Goal: Information Seeking & Learning: Learn about a topic

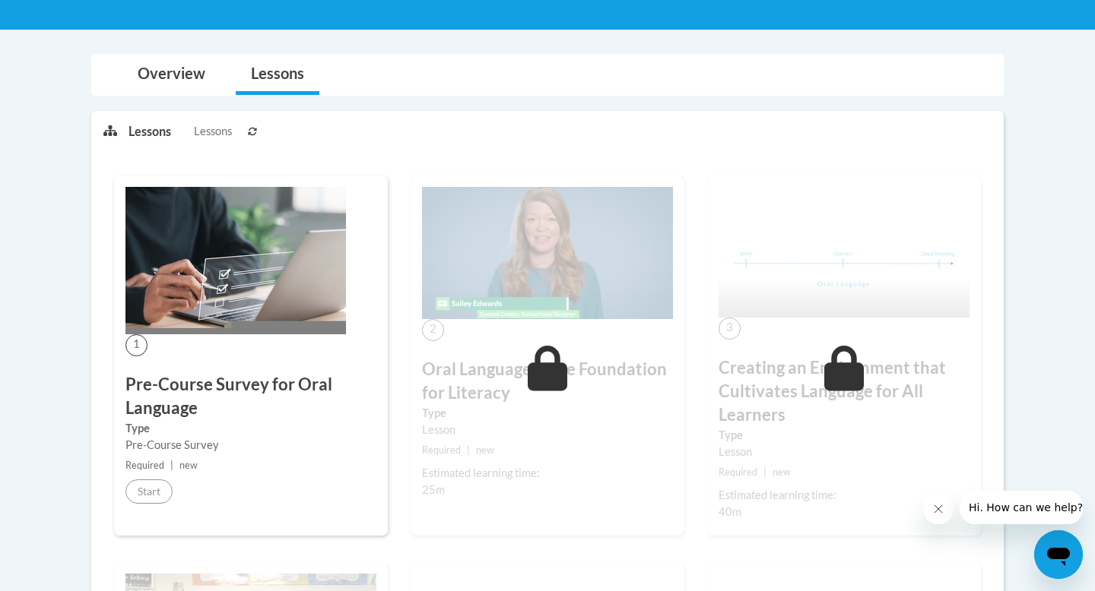
scroll to position [275, 0]
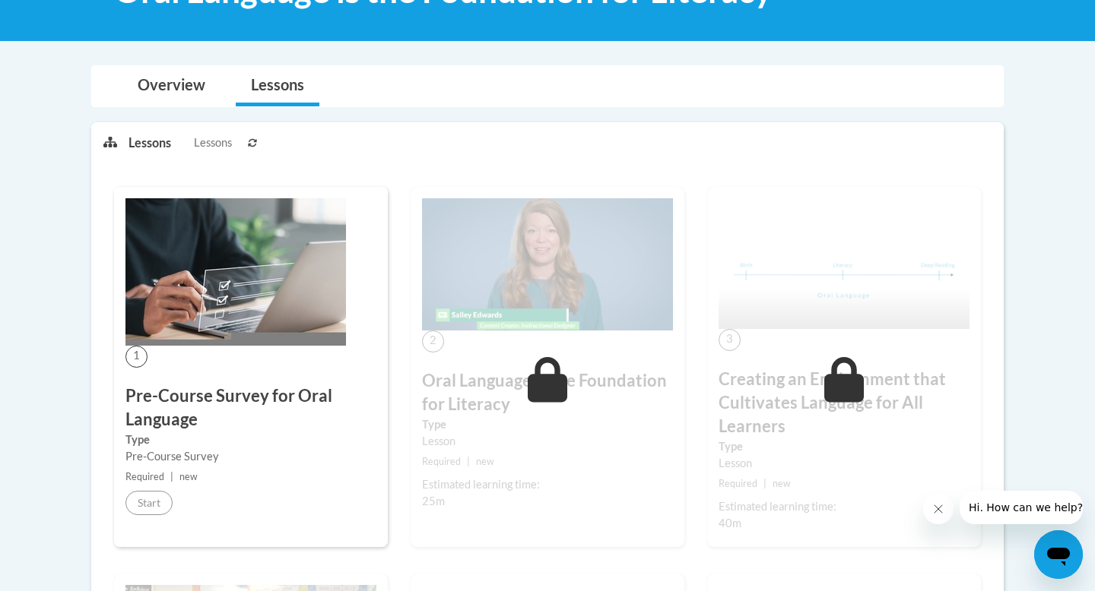
click at [213, 143] on span "Lessons" at bounding box center [213, 143] width 38 height 17
click at [255, 141] on icon at bounding box center [252, 142] width 9 height 9
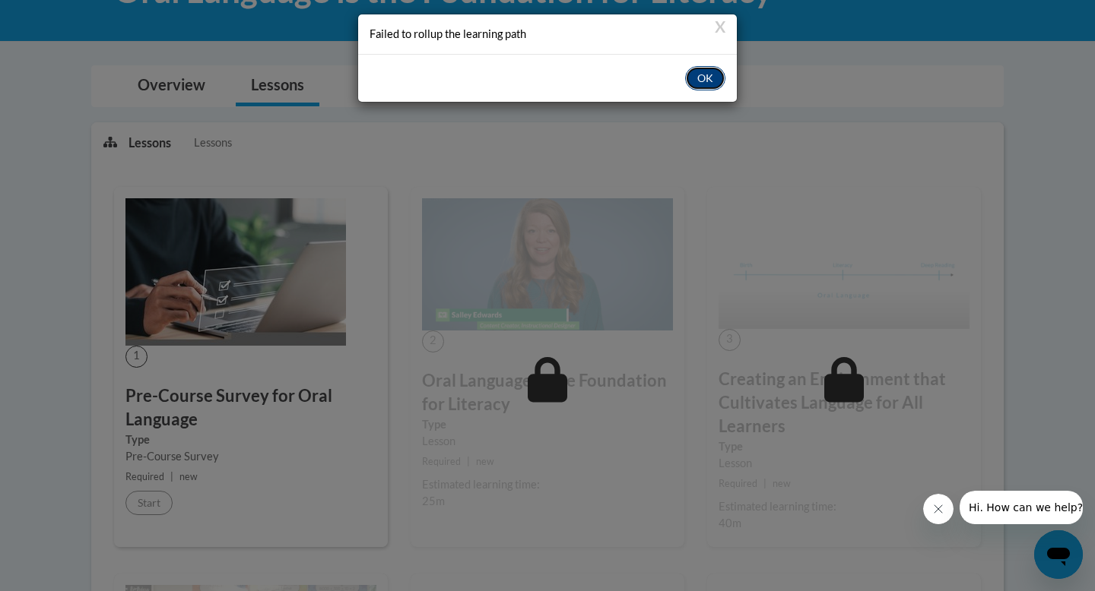
click at [706, 81] on button "OK" at bounding box center [705, 78] width 40 height 24
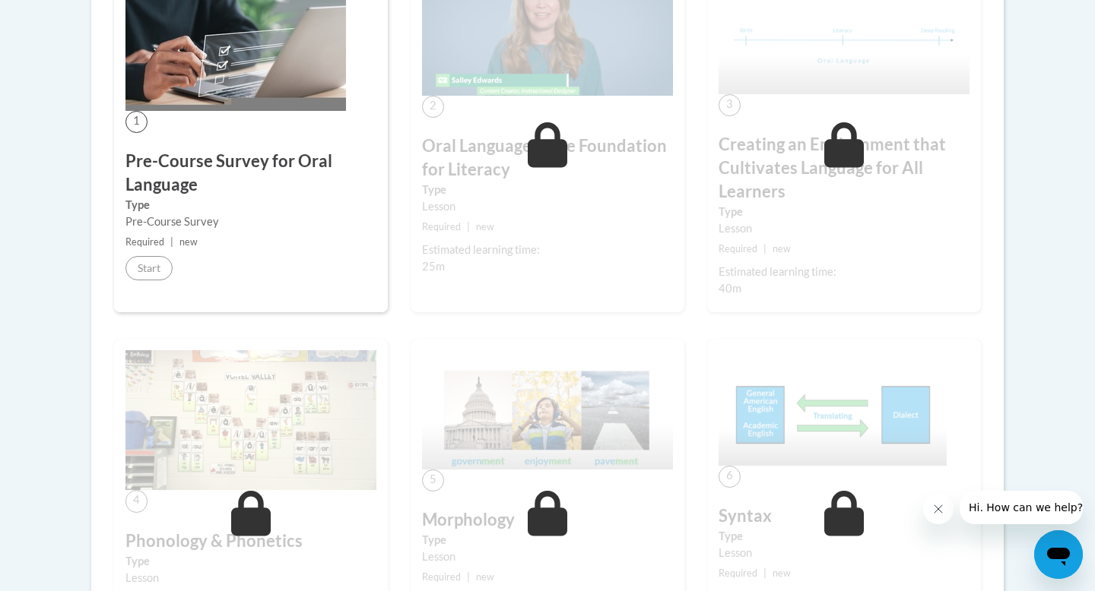
scroll to position [0, 0]
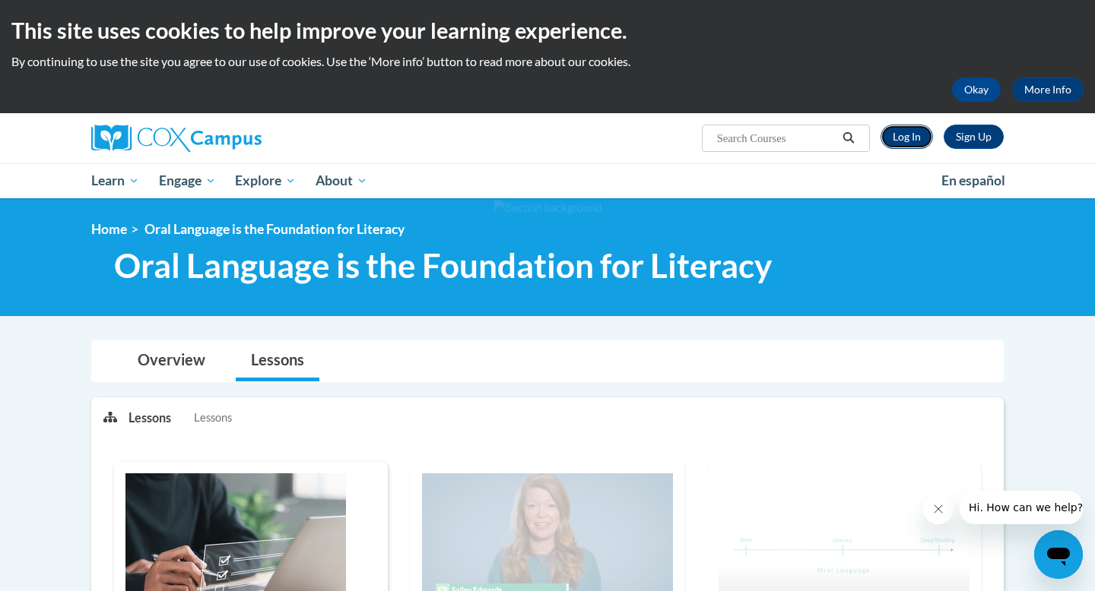
click at [915, 128] on link "Log In" at bounding box center [906, 137] width 52 height 24
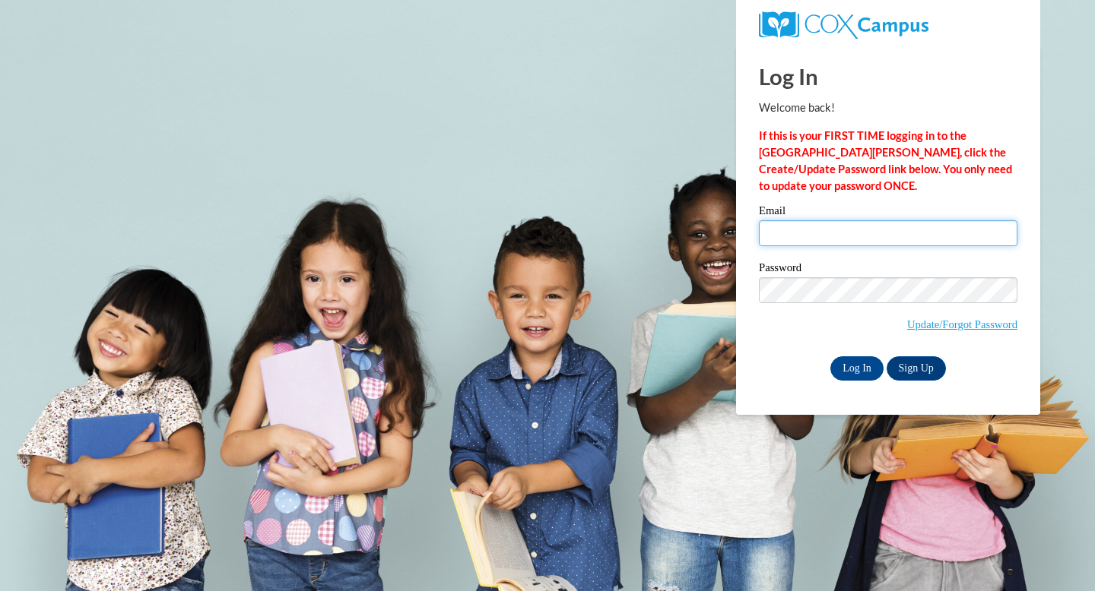
click at [870, 229] on input "Email" at bounding box center [888, 233] width 258 height 26
type input "MEGAN.GEE@FRANKLIN.K12.GA.US"
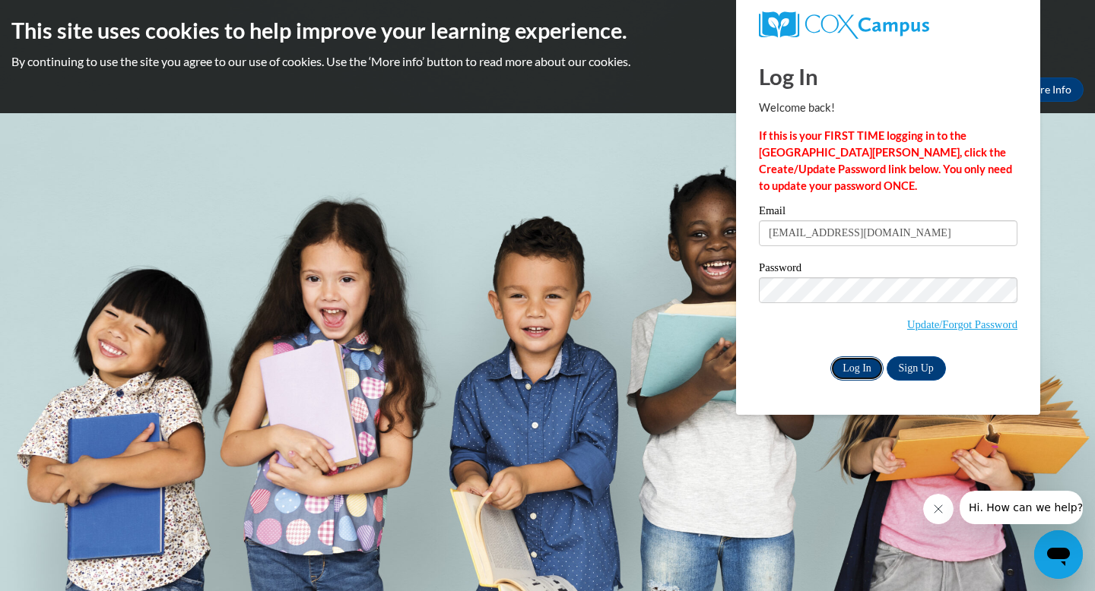
click at [859, 374] on input "Log In" at bounding box center [856, 369] width 53 height 24
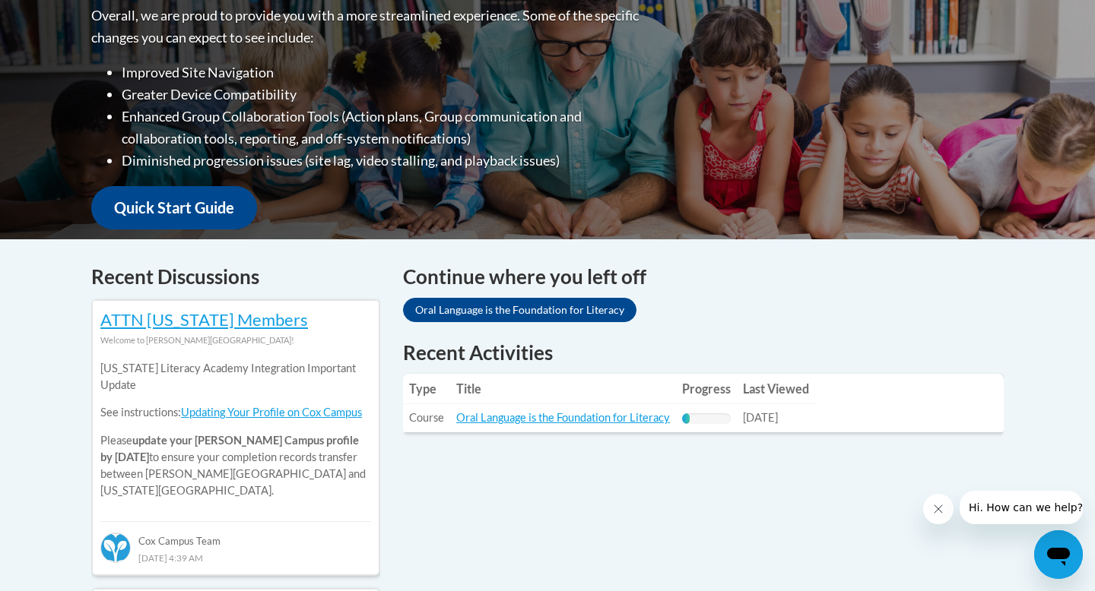
scroll to position [422, 0]
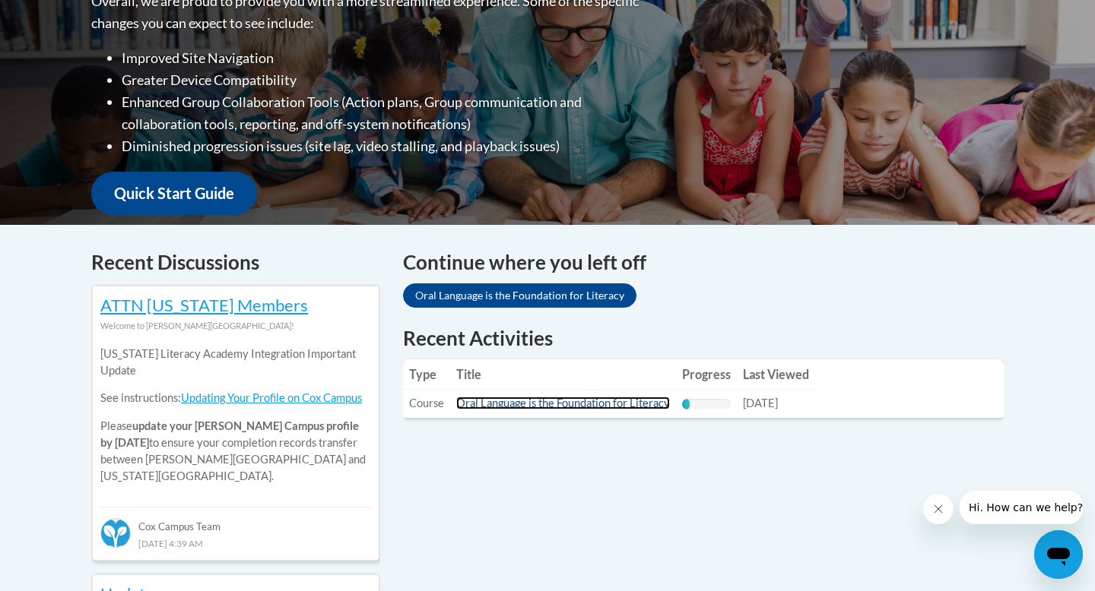
click at [506, 401] on link "Oral Language is the Foundation for Literacy" at bounding box center [563, 403] width 214 height 13
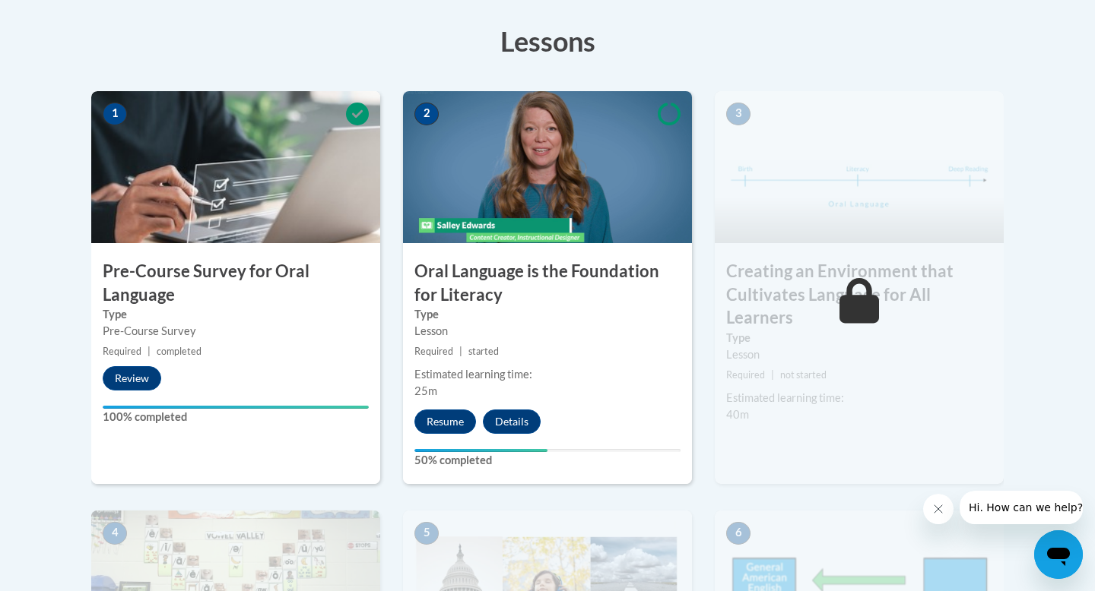
scroll to position [423, 0]
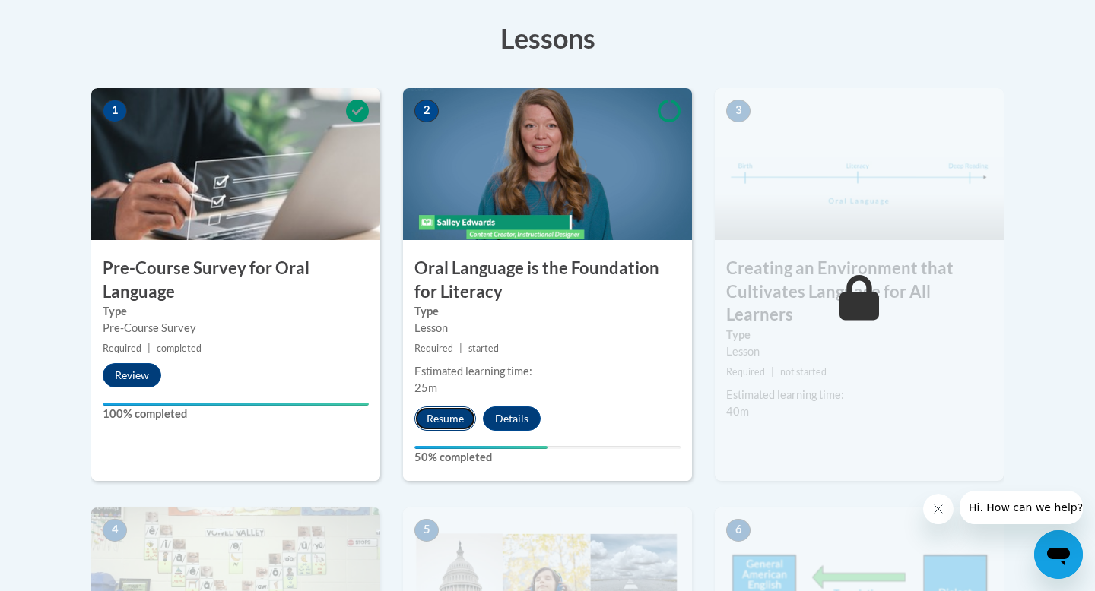
click at [454, 422] on button "Resume" at bounding box center [445, 419] width 62 height 24
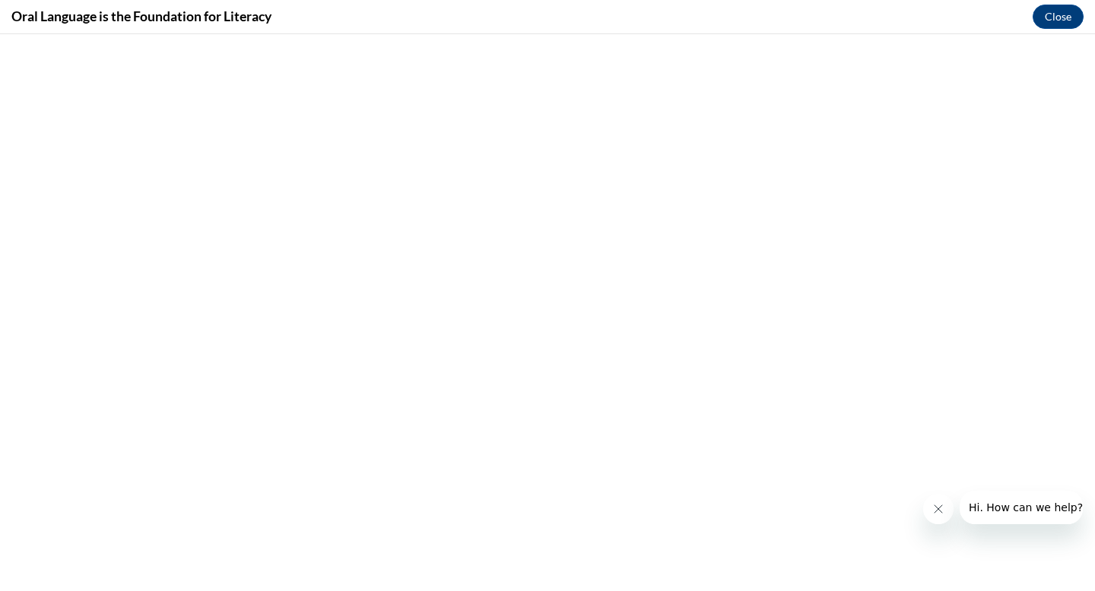
click at [934, 502] on button "Close message from company" at bounding box center [938, 509] width 30 height 30
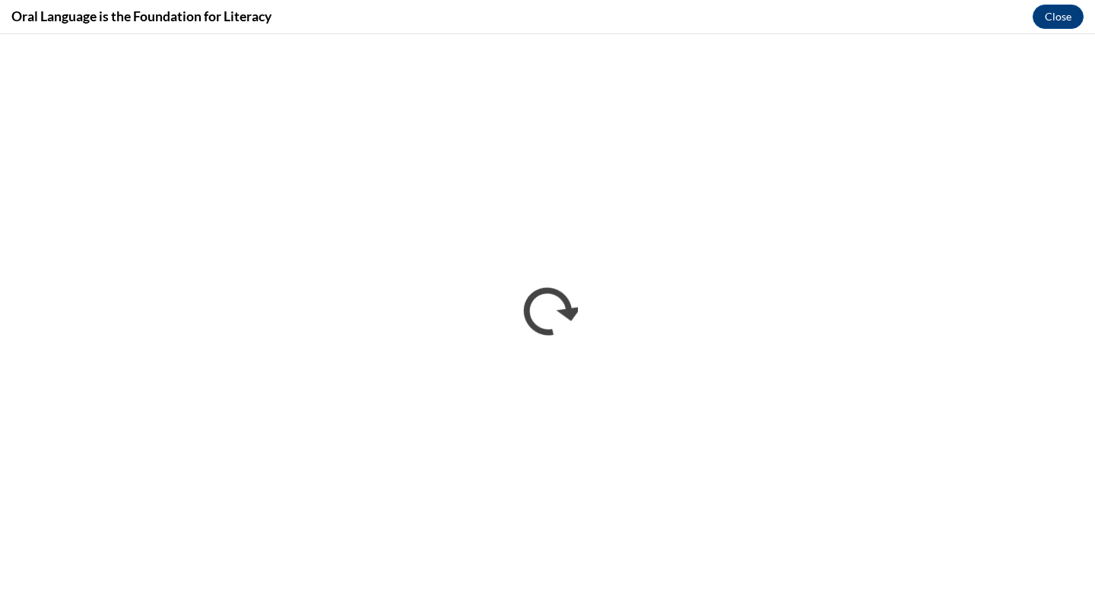
scroll to position [0, 0]
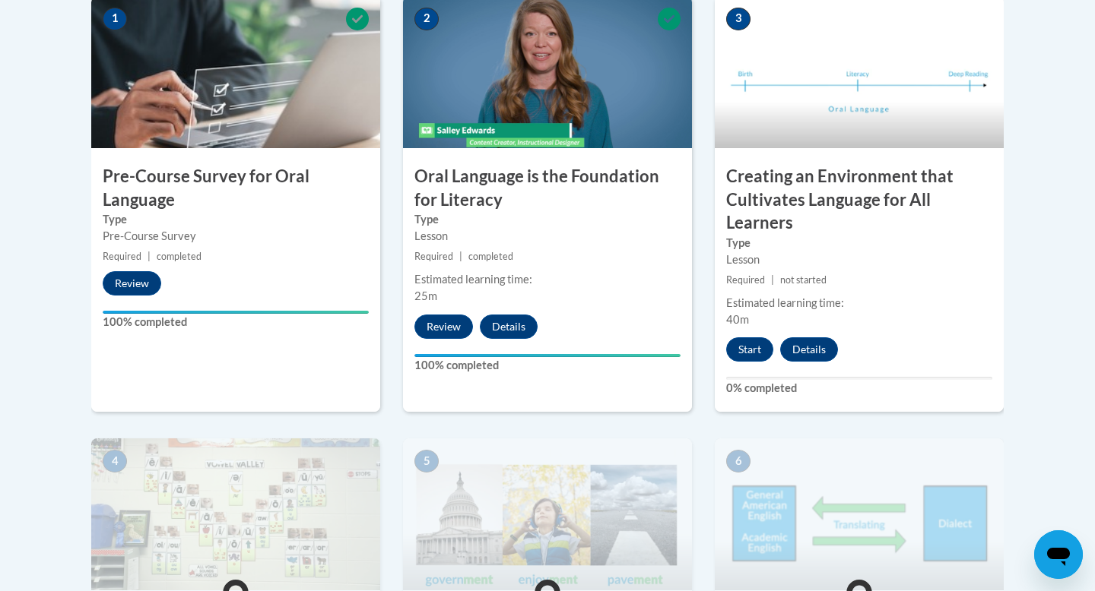
scroll to position [517, 0]
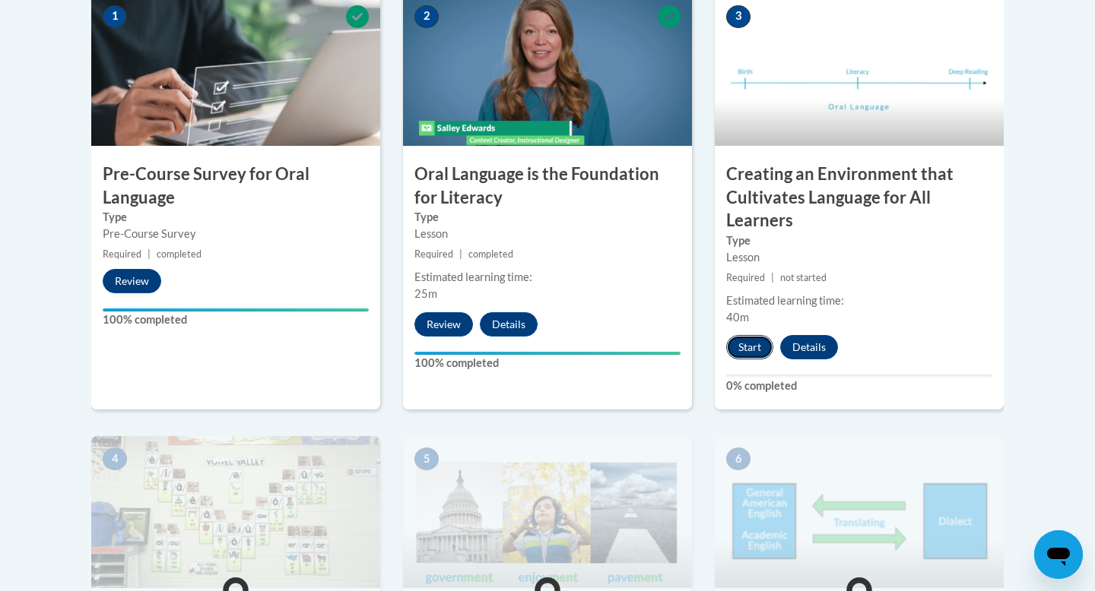
click at [757, 349] on button "Start" at bounding box center [749, 347] width 47 height 24
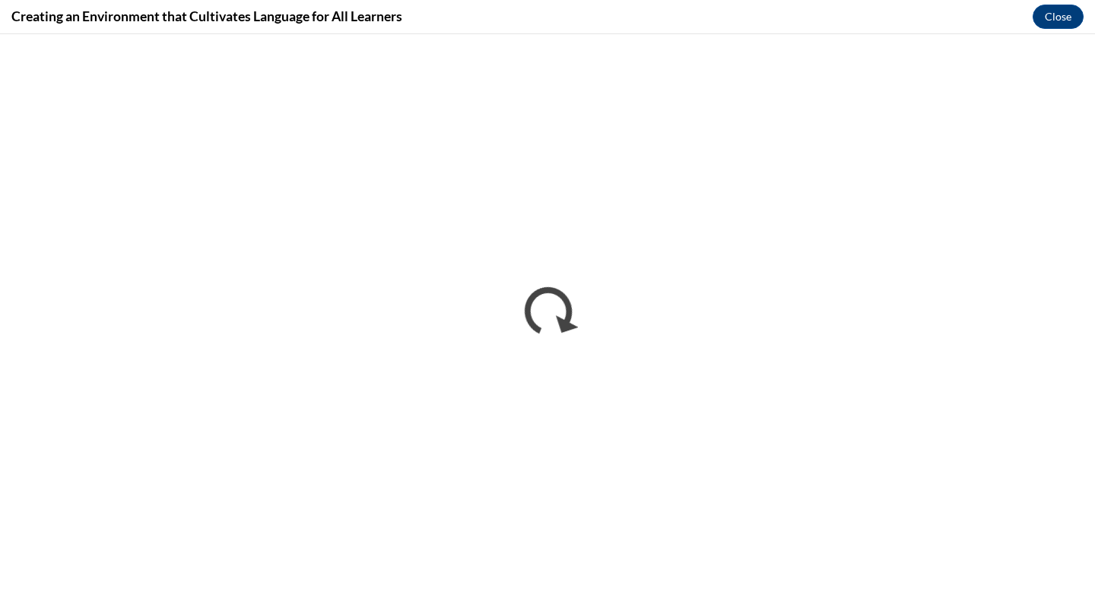
scroll to position [0, 0]
